Goal: Task Accomplishment & Management: Manage account settings

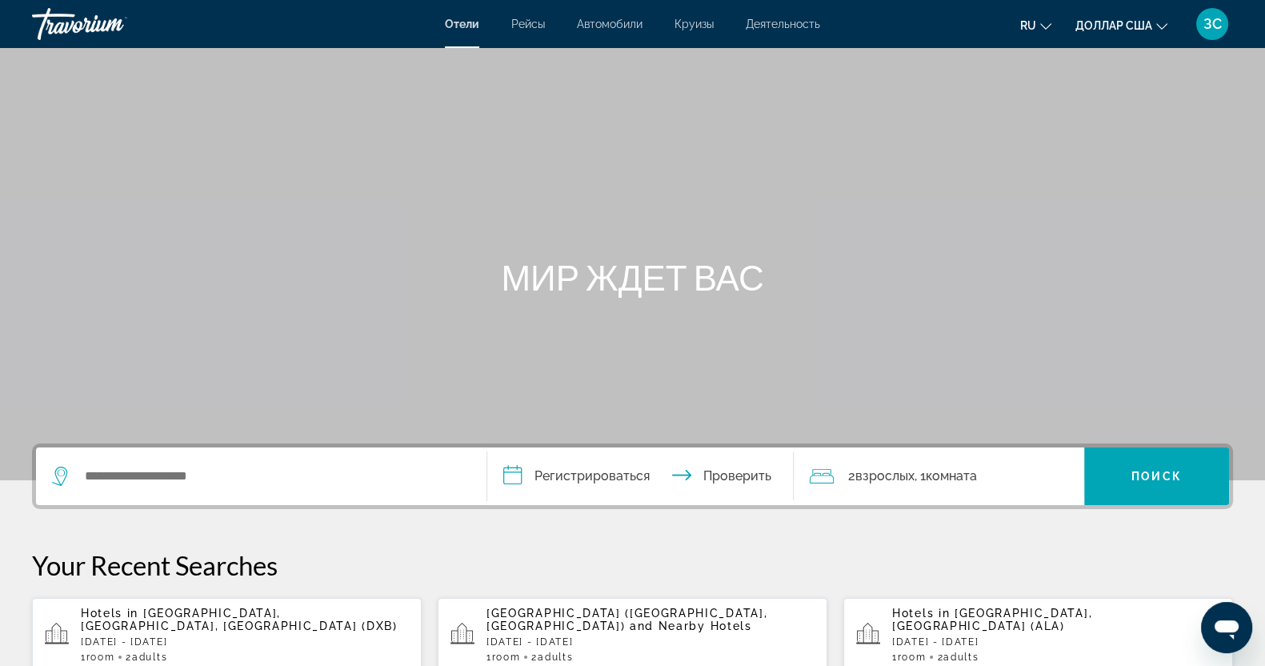
click at [1212, 15] on font "ЗС" at bounding box center [1212, 23] width 18 height 17
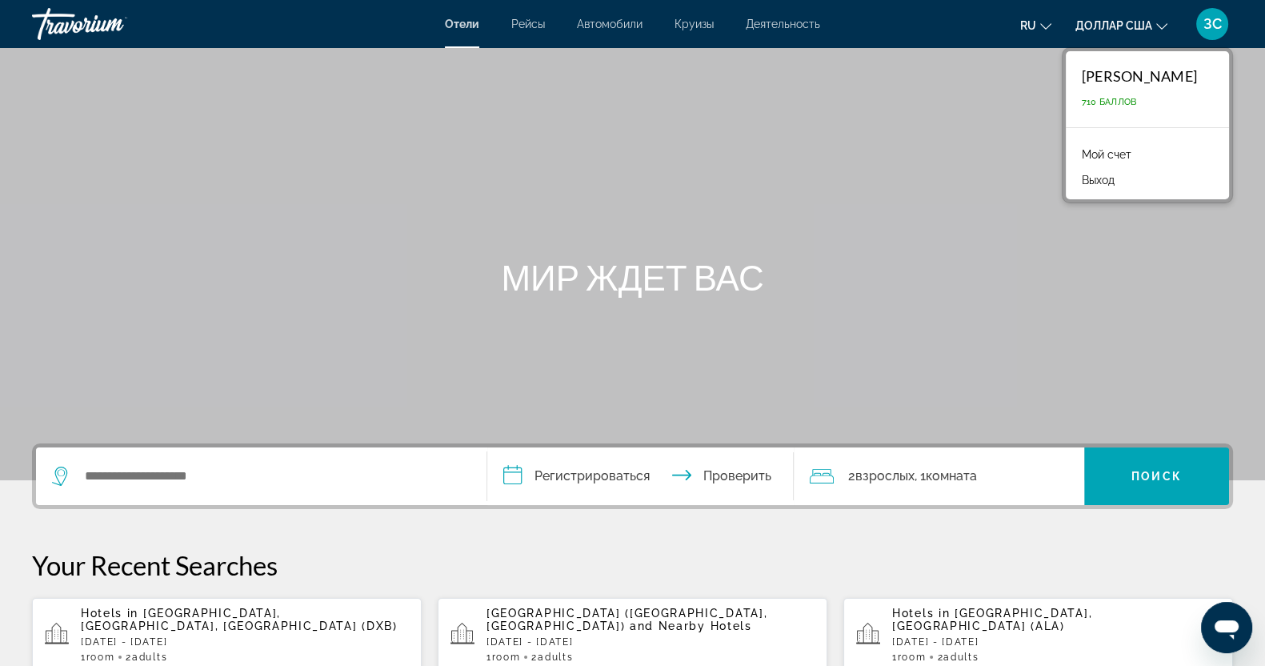
click at [1099, 158] on font "Мой счет" at bounding box center [1106, 154] width 50 height 13
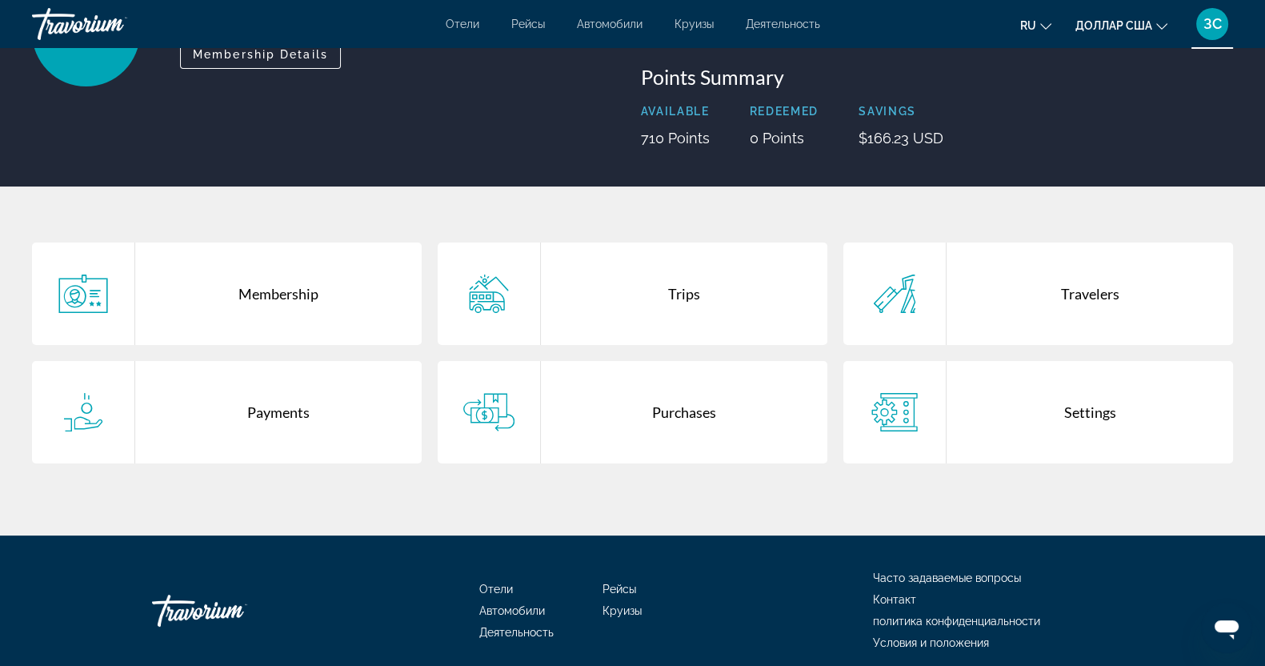
scroll to position [199, 0]
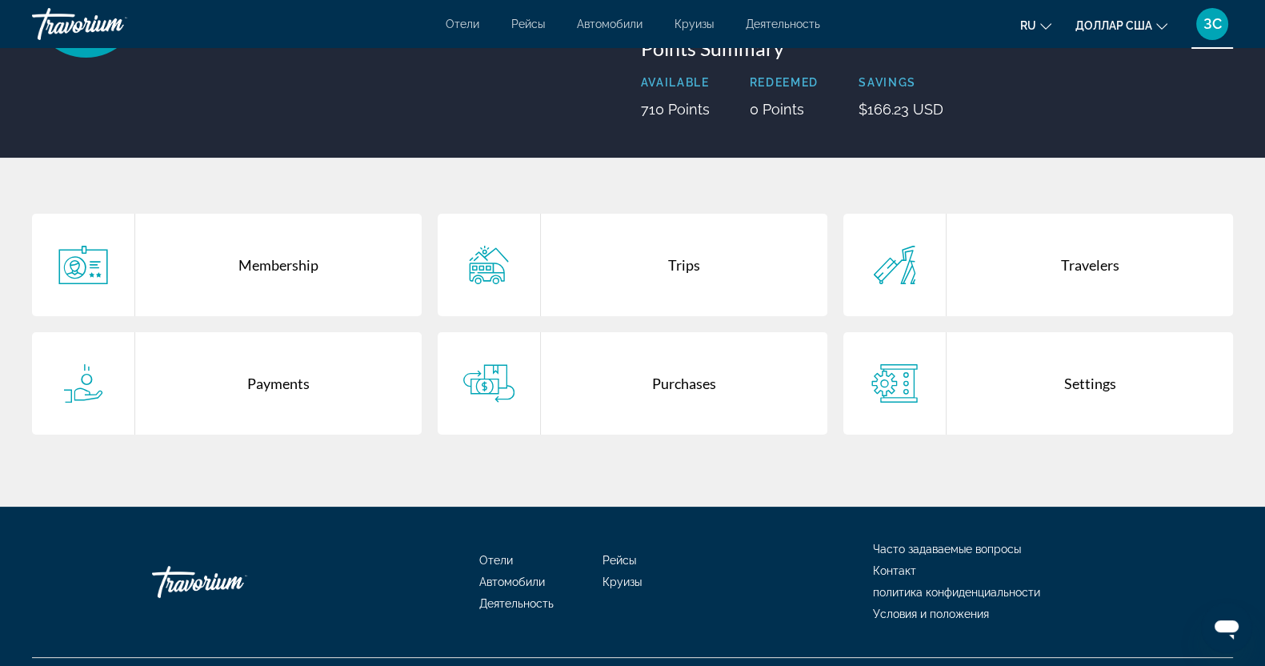
click at [274, 256] on div "Membership" at bounding box center [278, 265] width 286 height 102
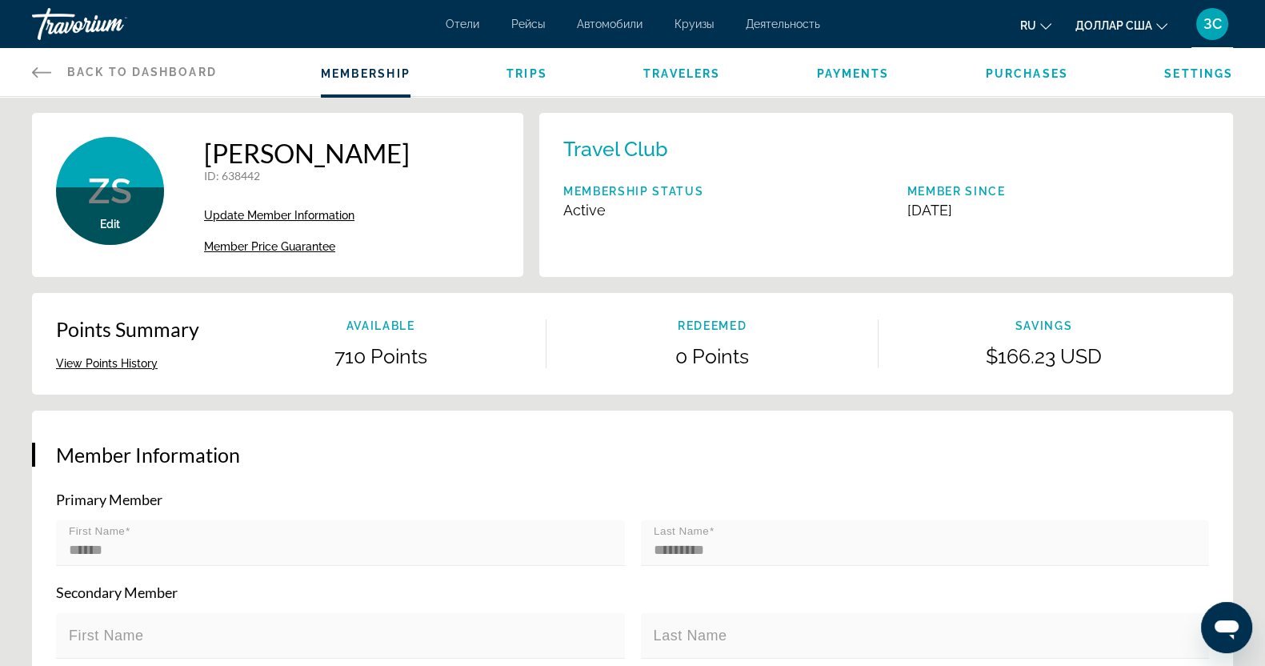
scroll to position [199, 0]
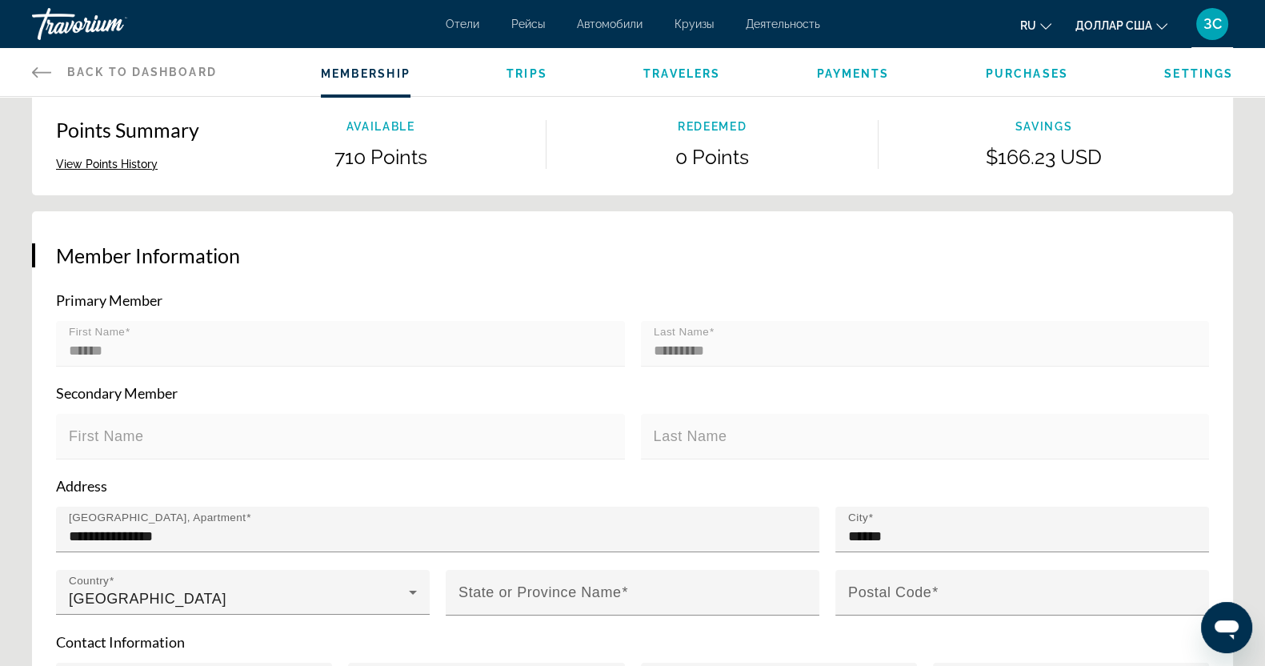
click at [94, 162] on button "View Points History" at bounding box center [107, 164] width 102 height 14
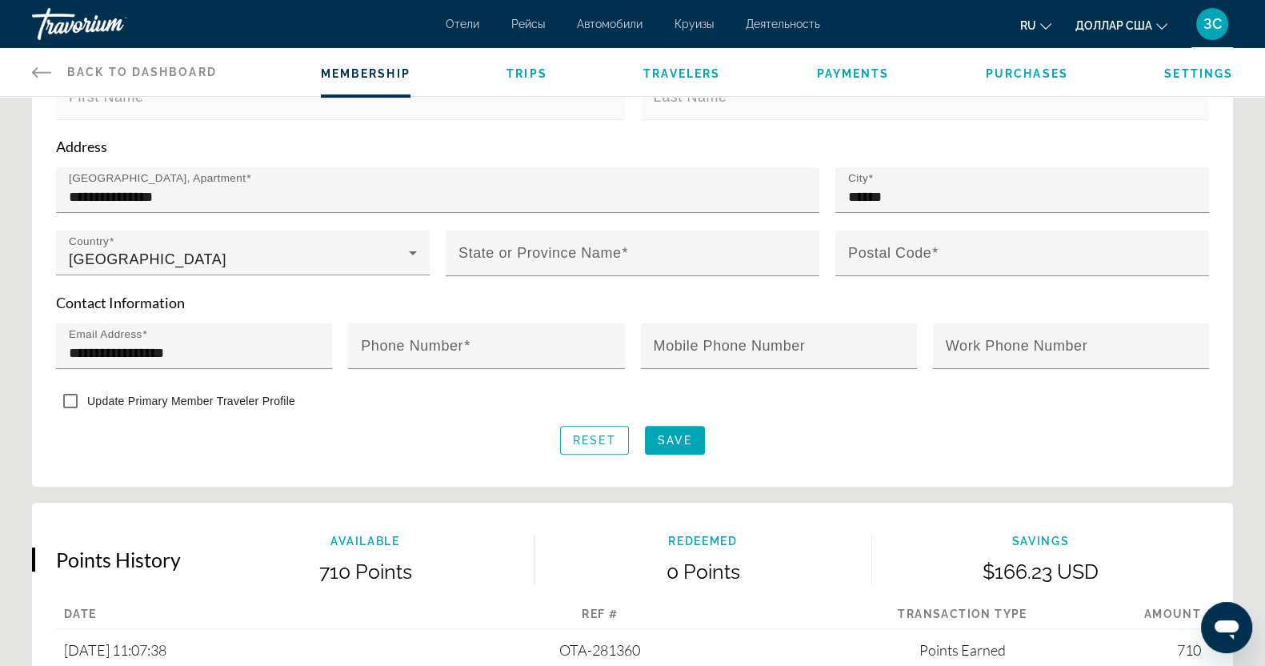
scroll to position [514, 0]
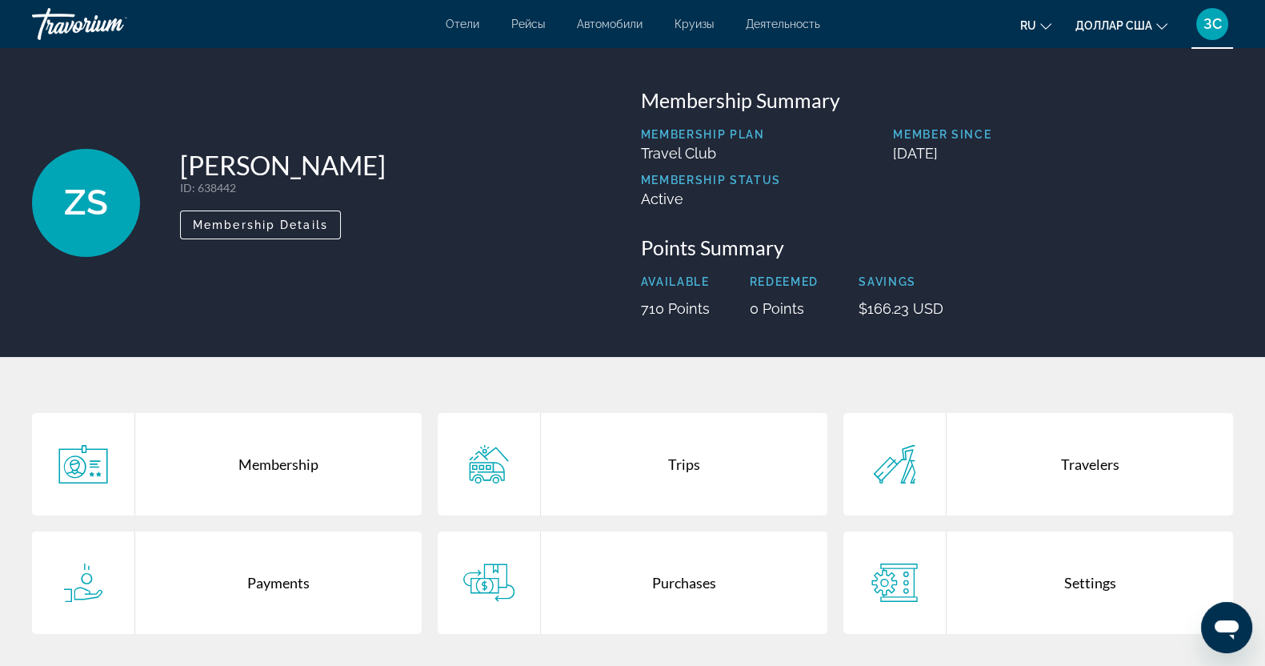
click at [274, 589] on div "Payments" at bounding box center [278, 582] width 286 height 102
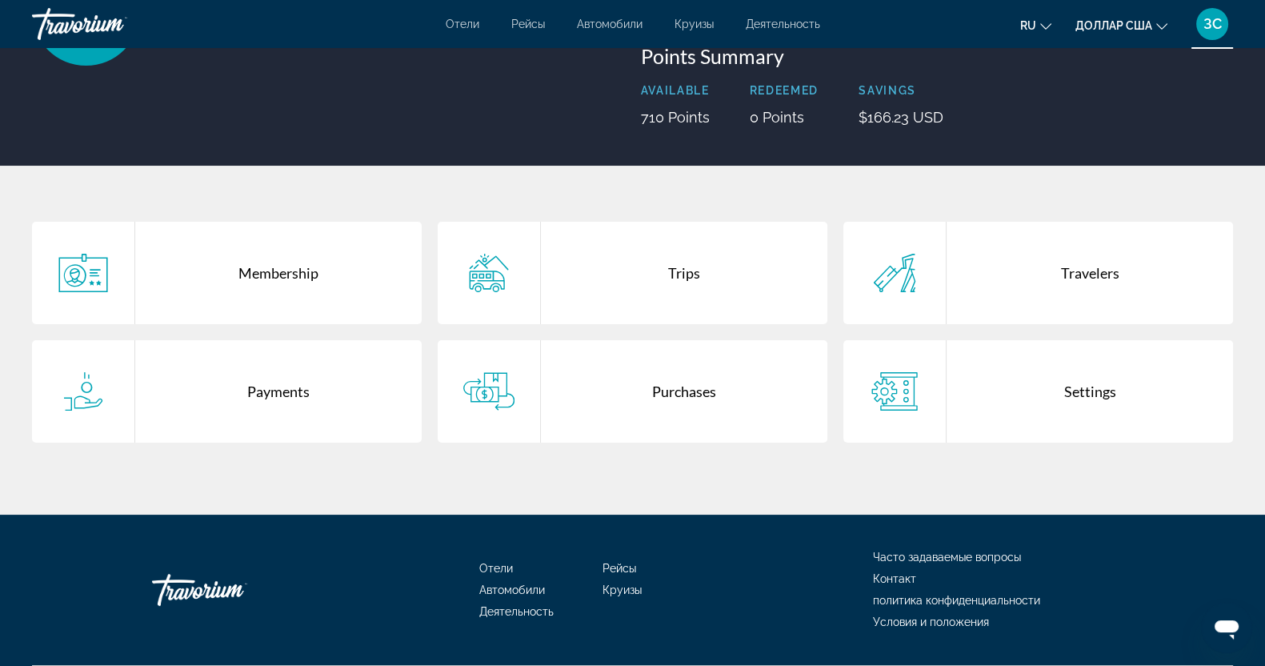
scroll to position [199, 0]
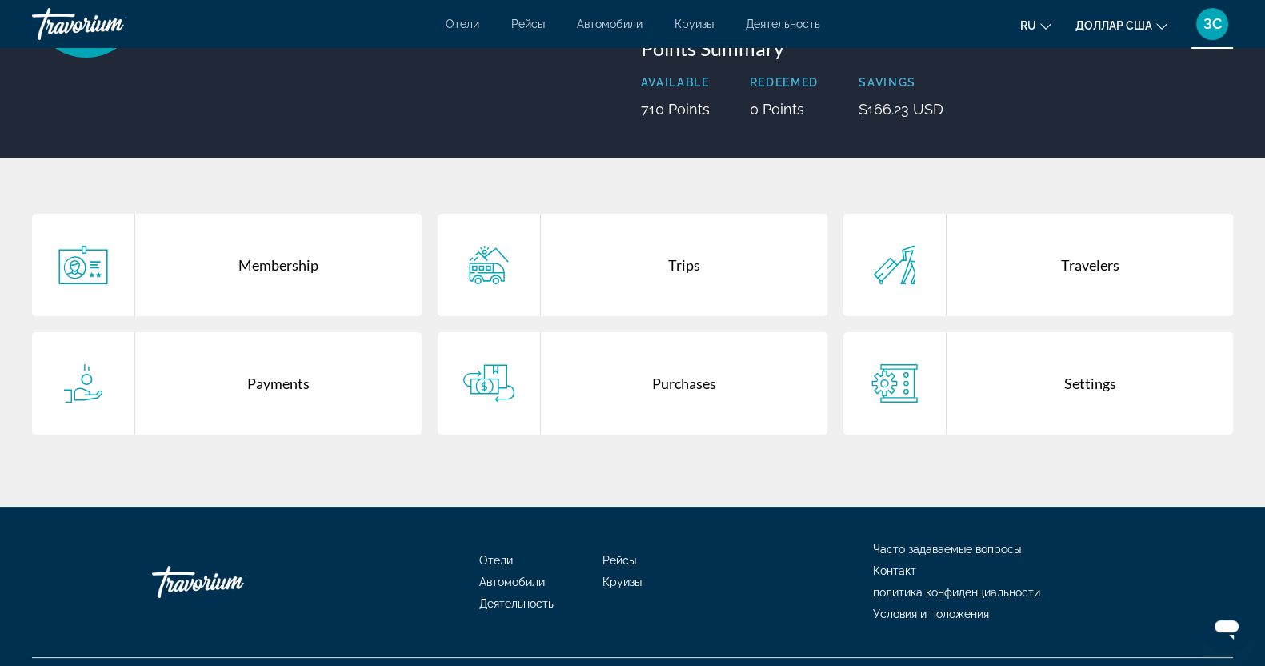
click at [624, 386] on div "Purchases" at bounding box center [684, 383] width 286 height 102
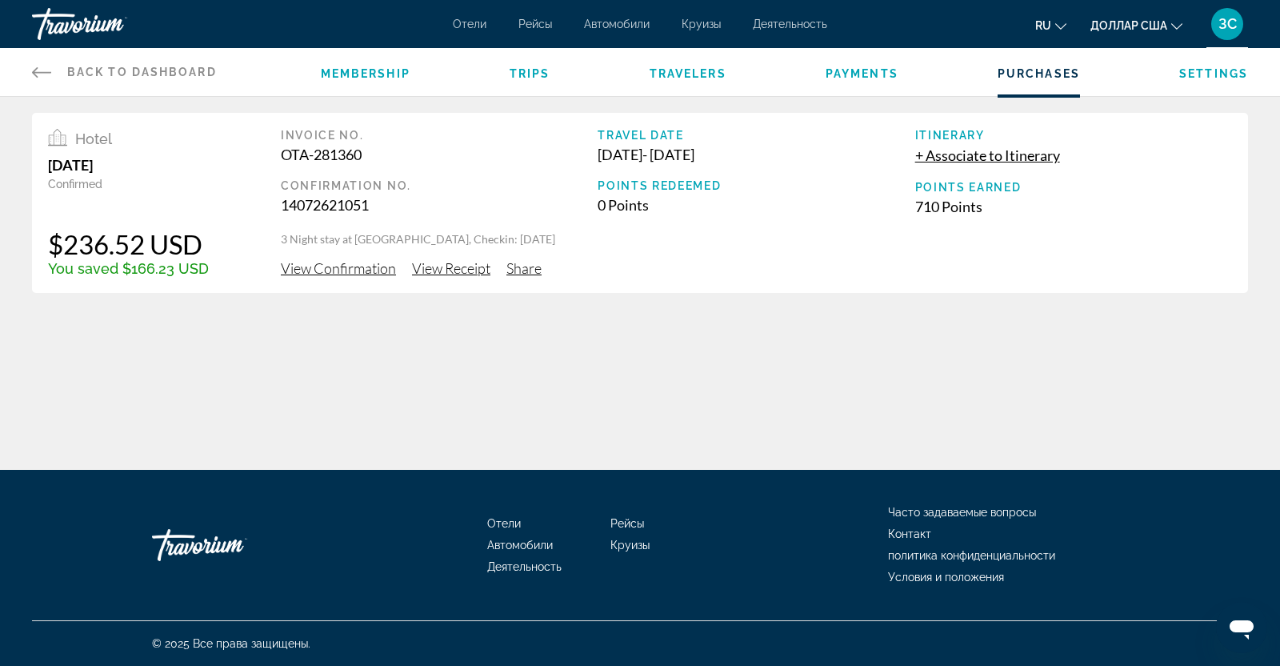
click at [1221, 78] on span "Settings" at bounding box center [1213, 73] width 69 height 13
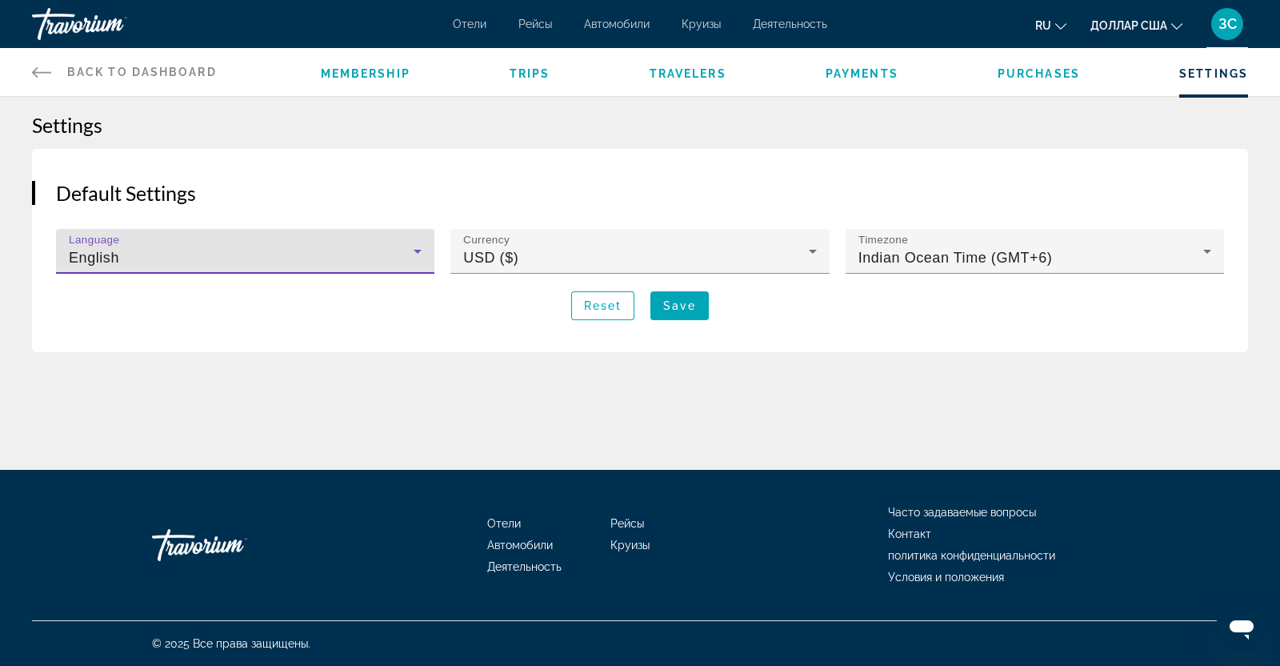
click at [414, 254] on icon "Основное содержание" at bounding box center [417, 251] width 19 height 19
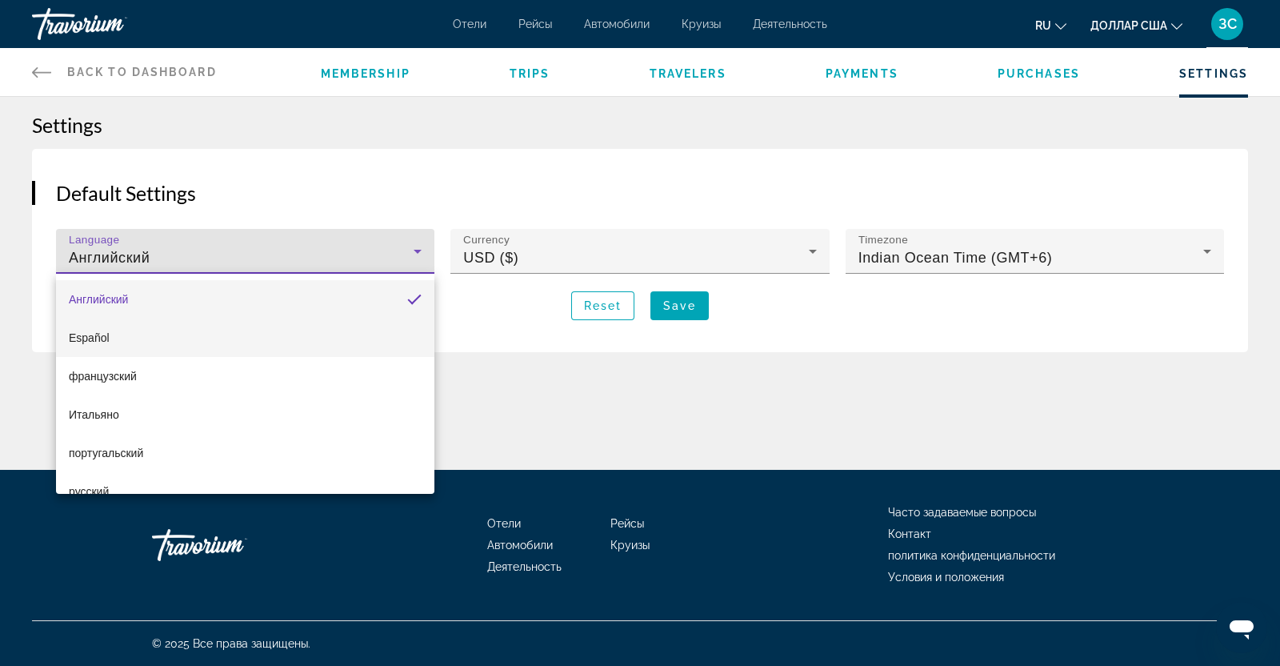
scroll to position [23, 0]
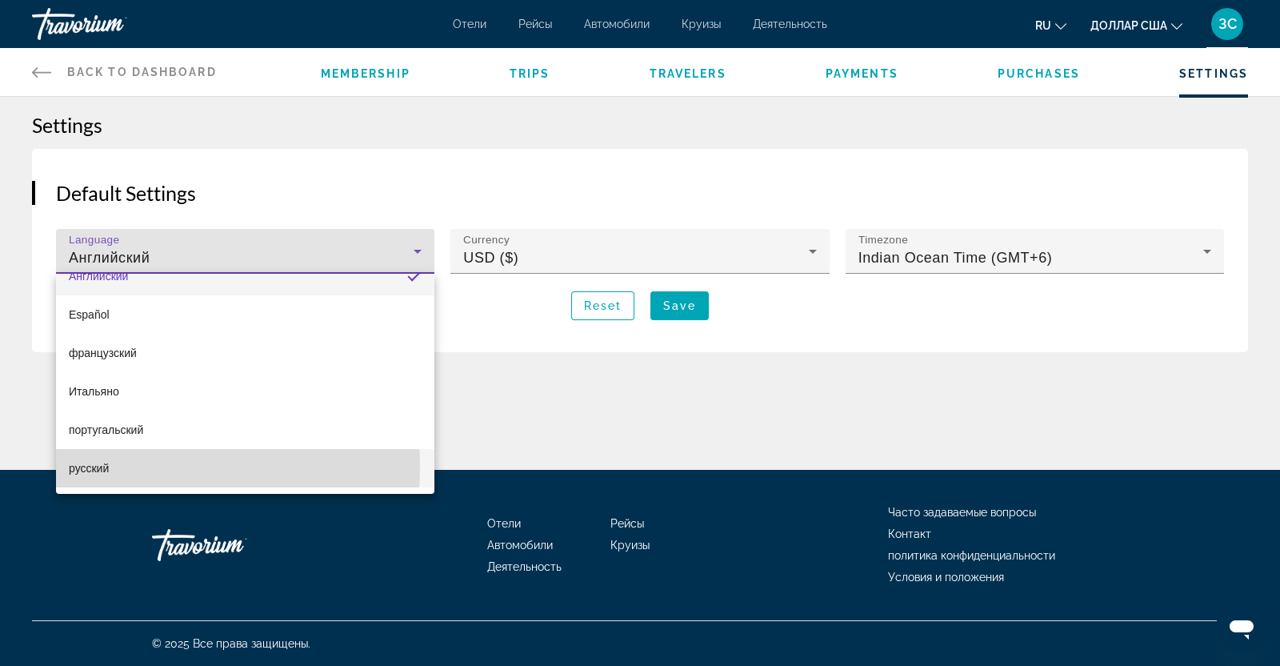
click at [107, 466] on font "русский" at bounding box center [89, 468] width 40 height 13
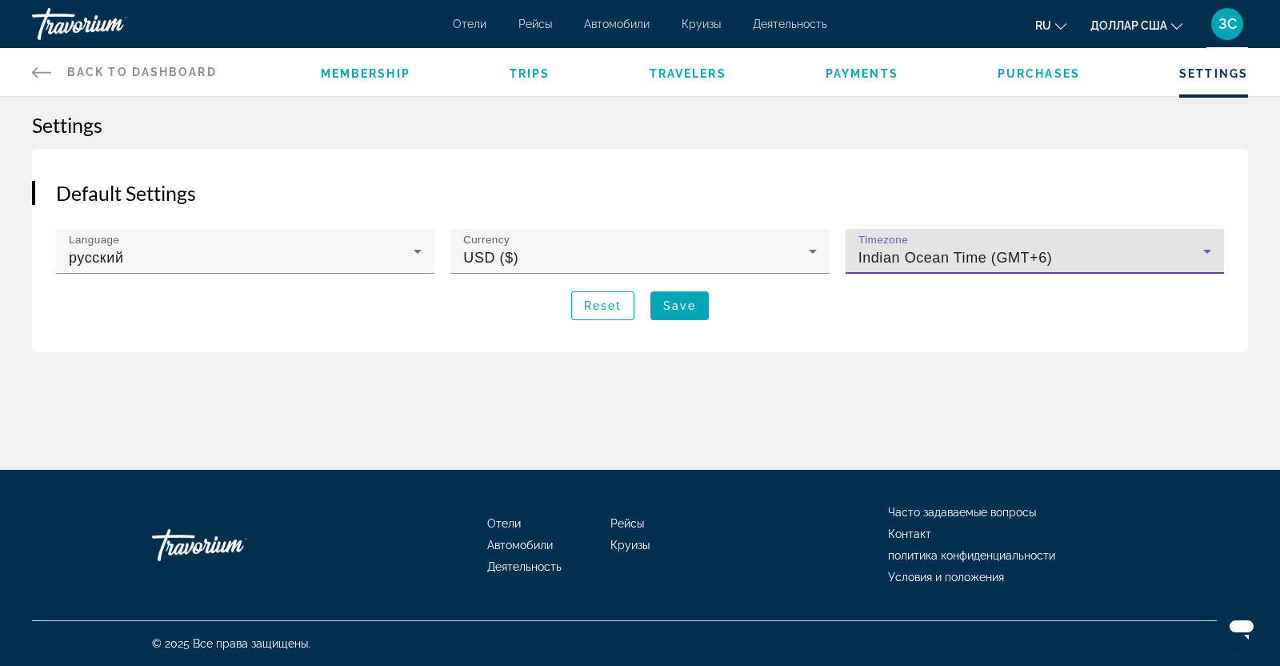
click at [1209, 250] on icon "Основное содержание" at bounding box center [1207, 252] width 8 height 4
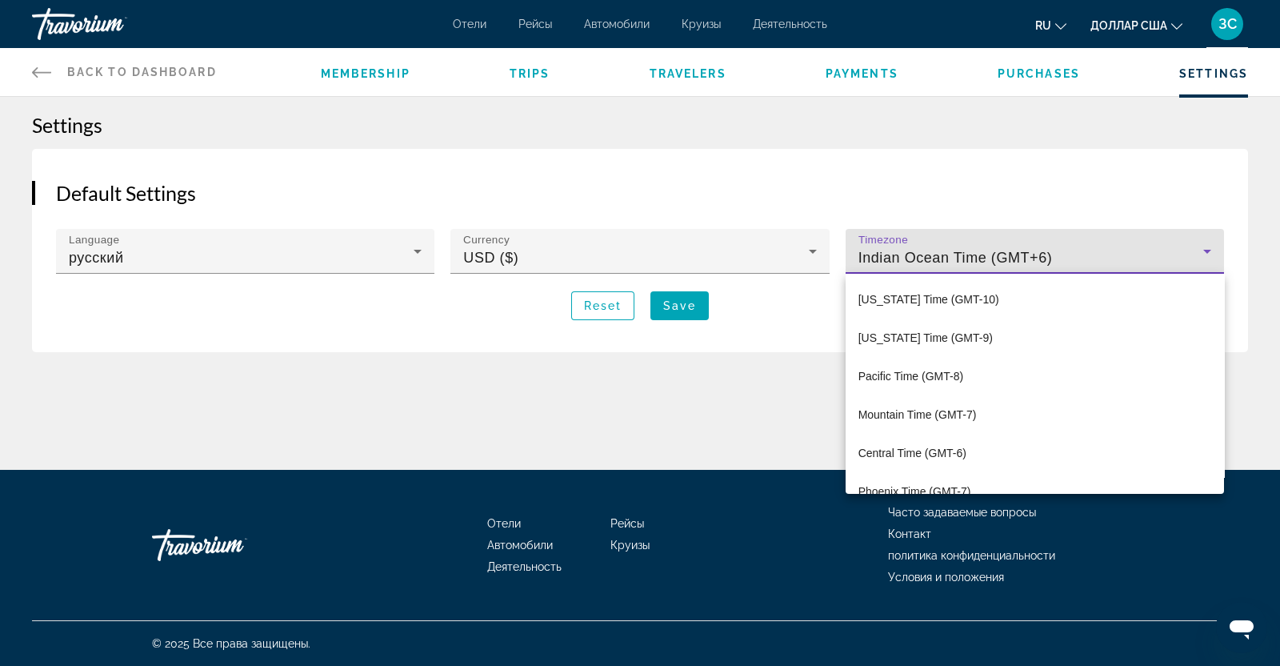
scroll to position [1591, 0]
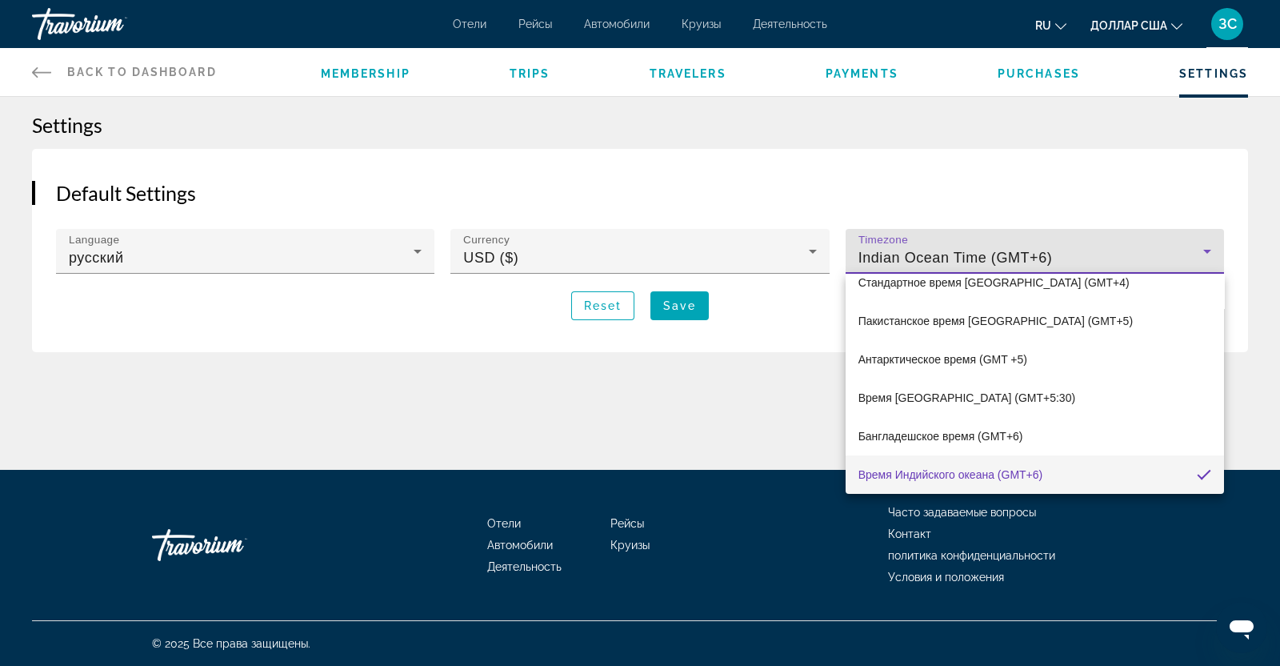
click at [404, 374] on div at bounding box center [640, 333] width 1280 height 666
